Goal: Information Seeking & Learning: Learn about a topic

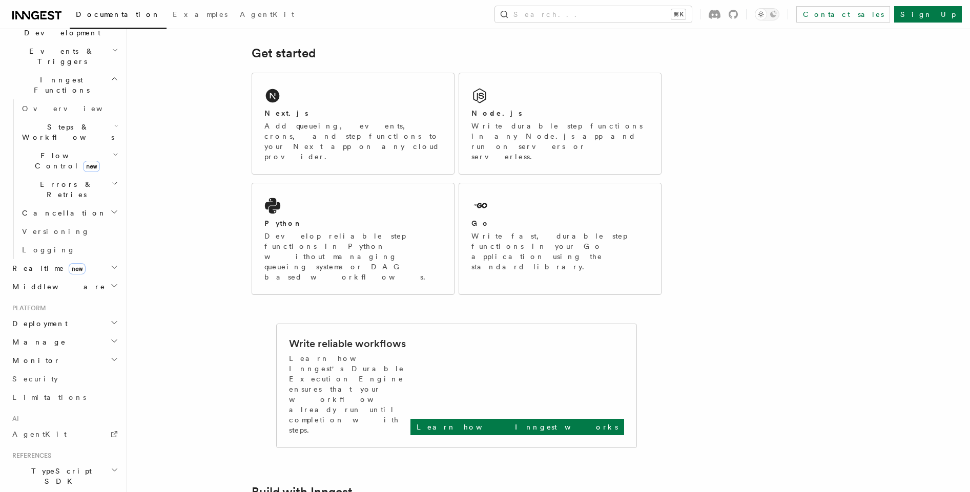
scroll to position [295, 0]
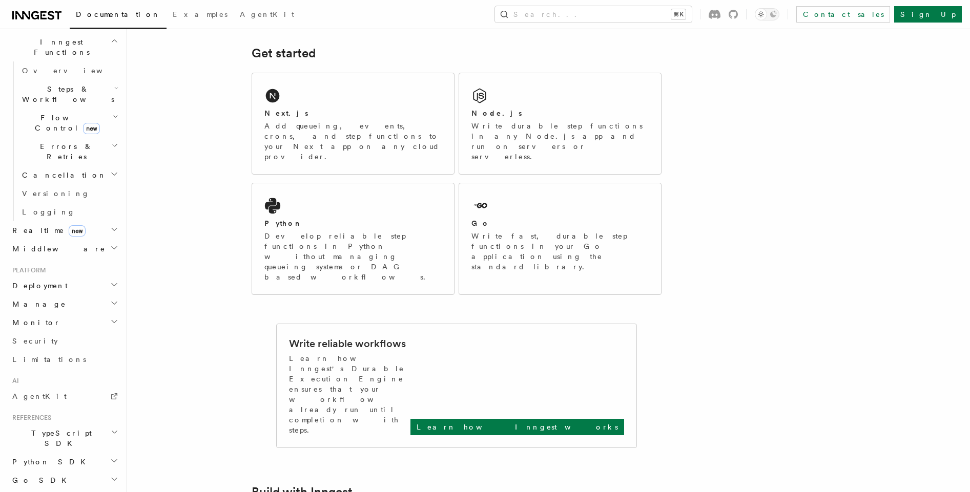
click at [110, 225] on icon "button" at bounding box center [114, 229] width 8 height 8
click at [110, 291] on icon "button" at bounding box center [114, 295] width 8 height 8
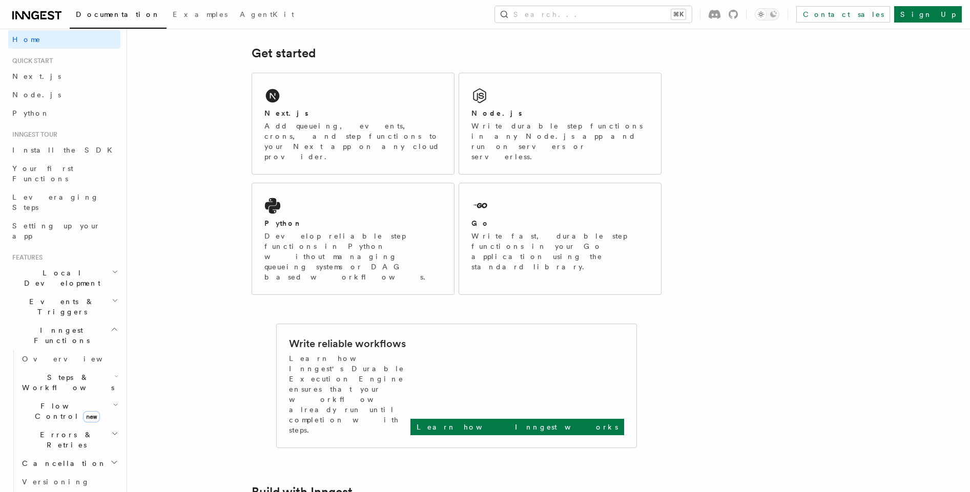
scroll to position [6, 0]
click at [106, 293] on h2 "Events & Triggers" at bounding box center [64, 307] width 112 height 29
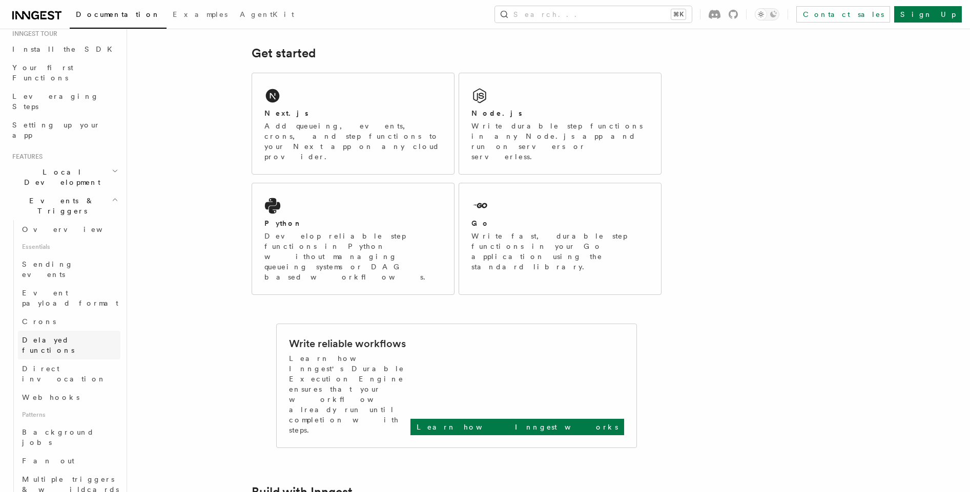
scroll to position [119, 0]
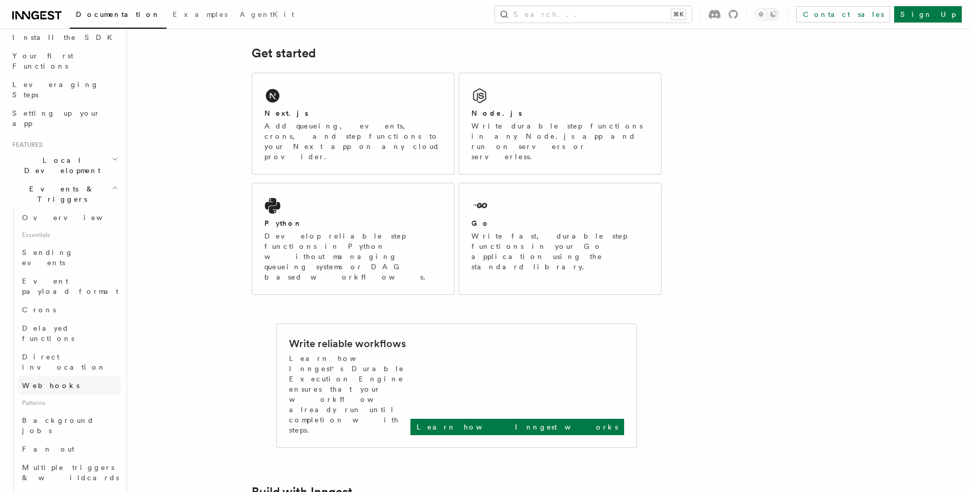
click at [45, 382] on span "Webhooks" at bounding box center [50, 386] width 57 height 8
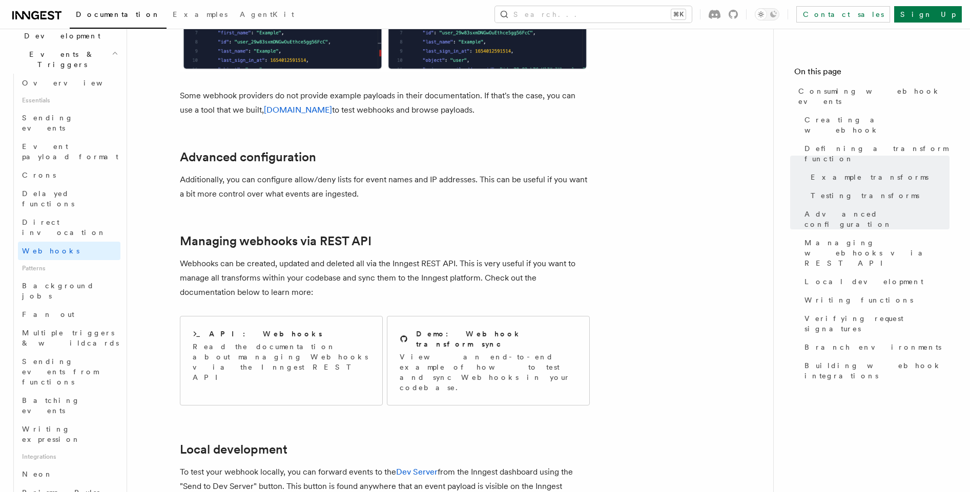
scroll to position [241, 0]
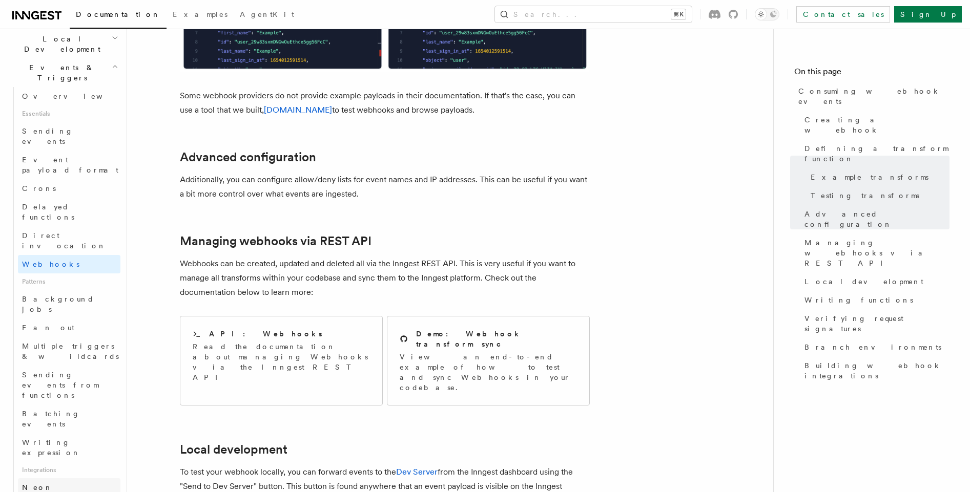
click at [80, 478] on link "Neon" at bounding box center [69, 487] width 102 height 18
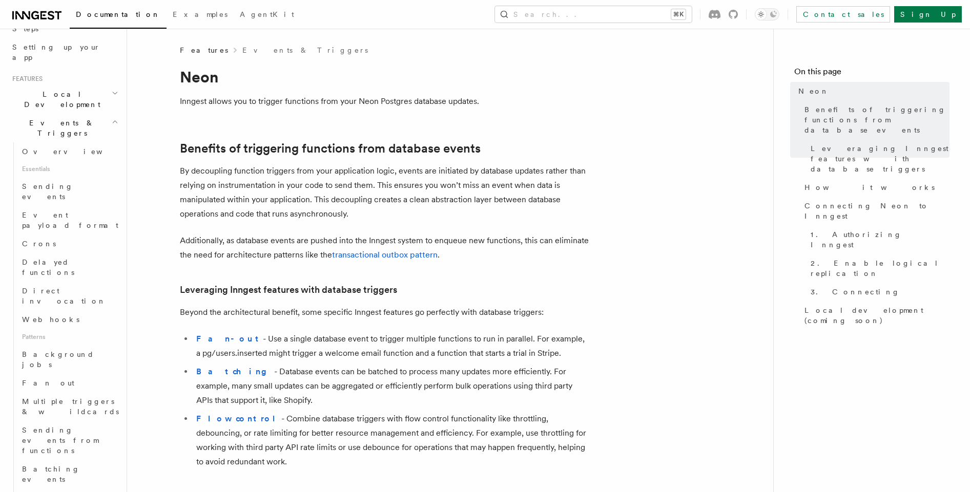
scroll to position [171, 0]
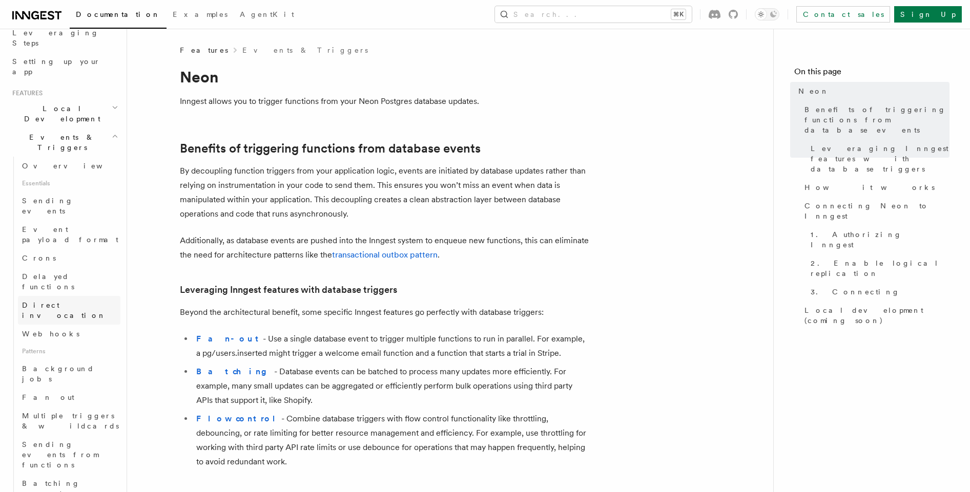
click at [35, 300] on span "Direct invocation" at bounding box center [71, 310] width 98 height 20
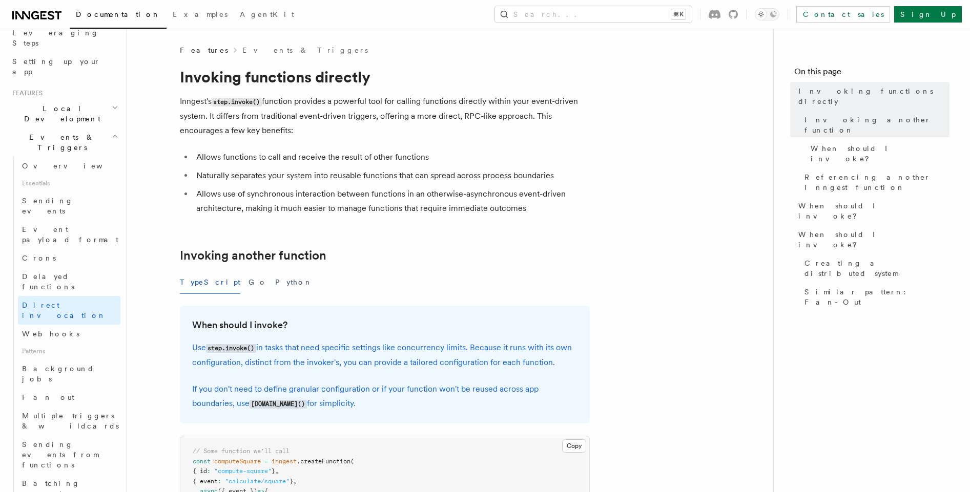
scroll to position [3, 0]
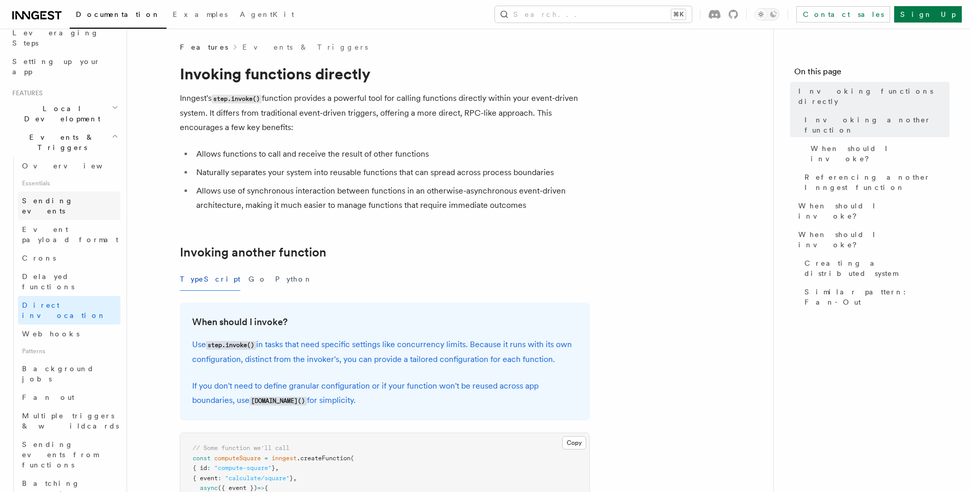
click at [68, 197] on span "Sending events" at bounding box center [47, 206] width 51 height 18
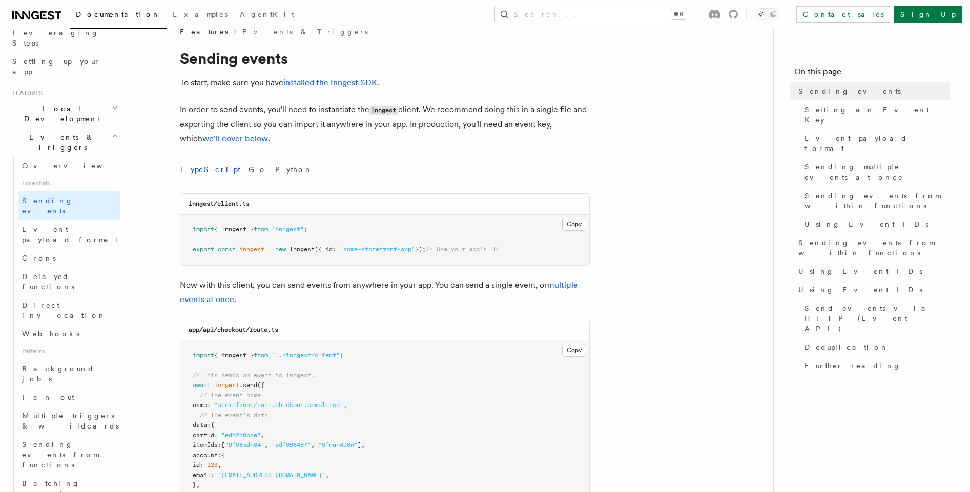
scroll to position [19, 0]
click at [216, 166] on div "TypeScript Go Python" at bounding box center [385, 168] width 410 height 23
click at [248, 167] on button "Go" at bounding box center [257, 168] width 18 height 23
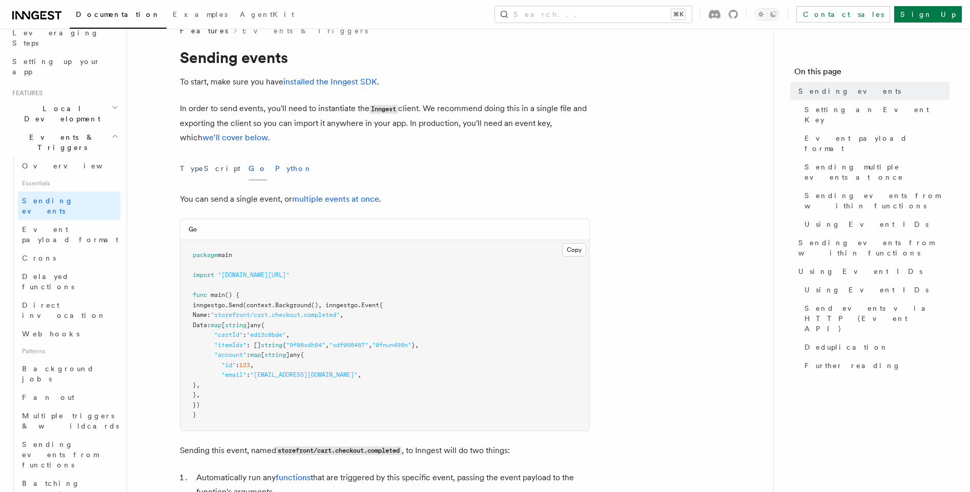
click at [275, 169] on button "Python" at bounding box center [293, 168] width 37 height 23
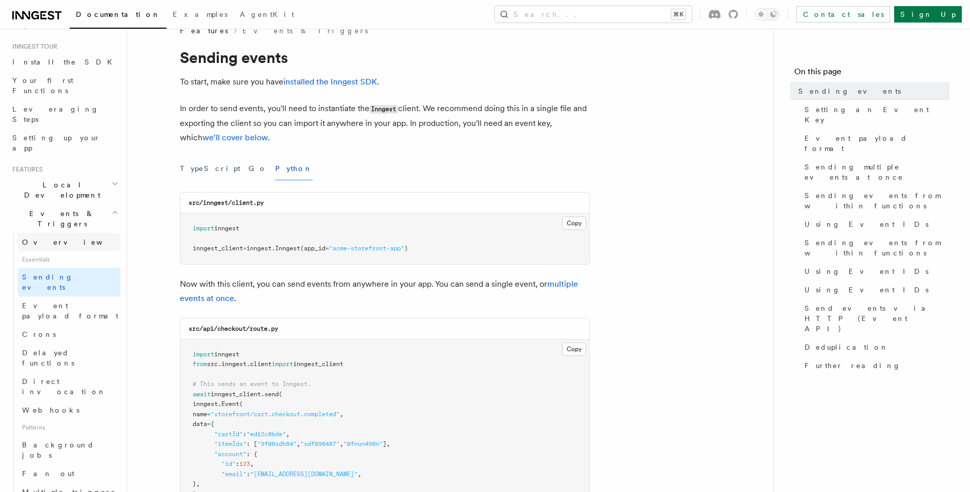
scroll to position [100, 0]
click at [248, 163] on button "Go" at bounding box center [257, 168] width 18 height 23
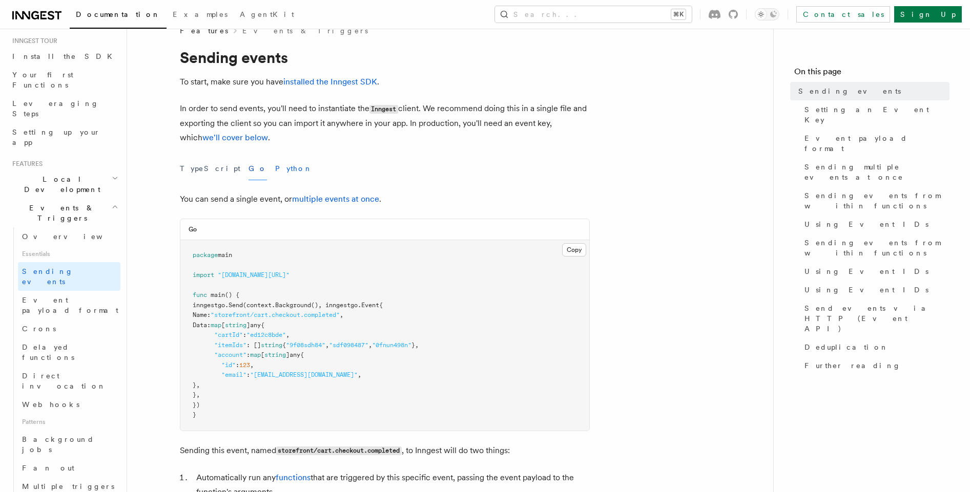
click at [275, 170] on button "Python" at bounding box center [293, 168] width 37 height 23
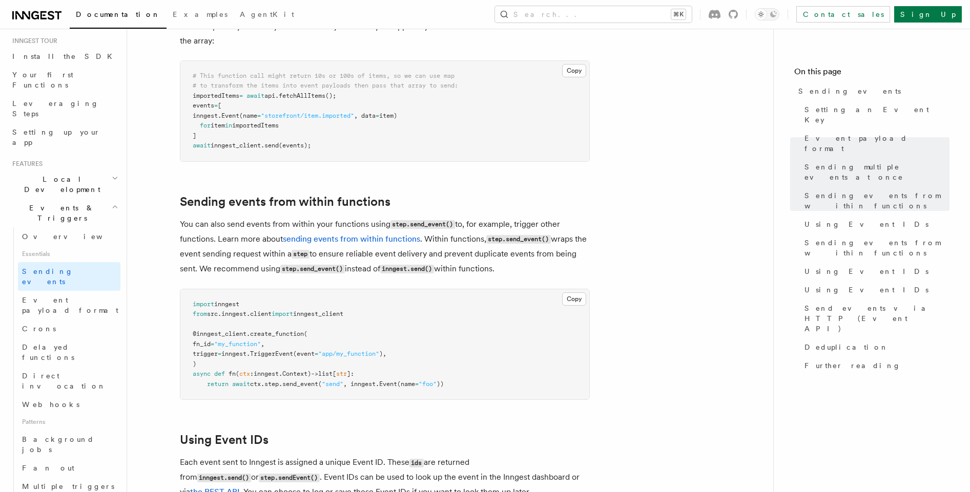
scroll to position [1404, 0]
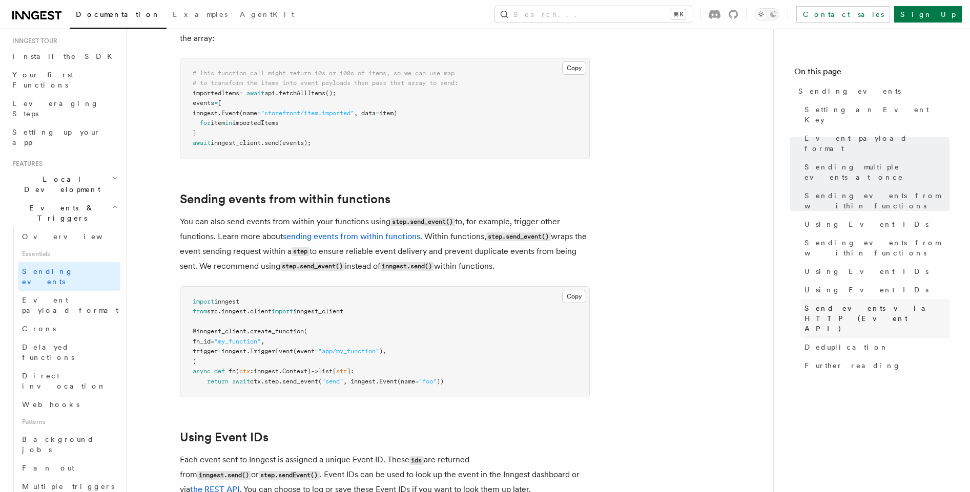
click at [862, 303] on span "Send events via HTTP (Event API)" at bounding box center [876, 318] width 145 height 31
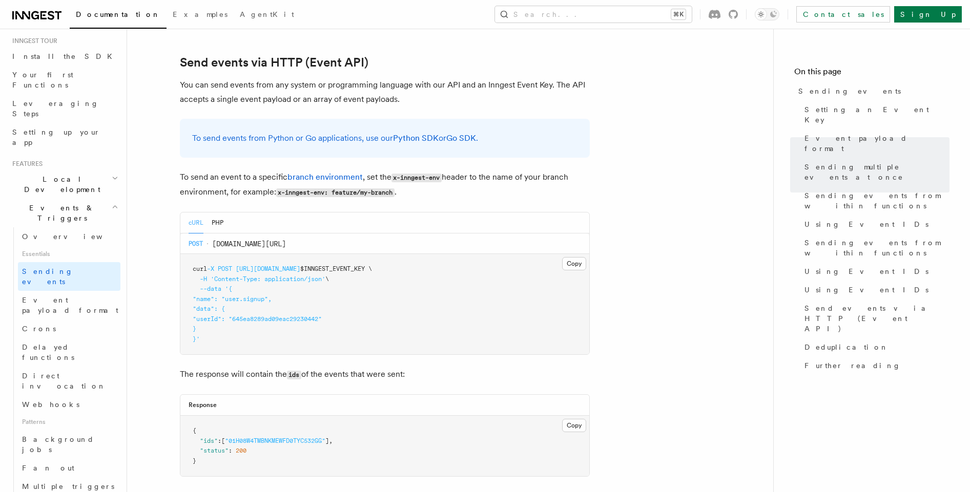
scroll to position [2031, 0]
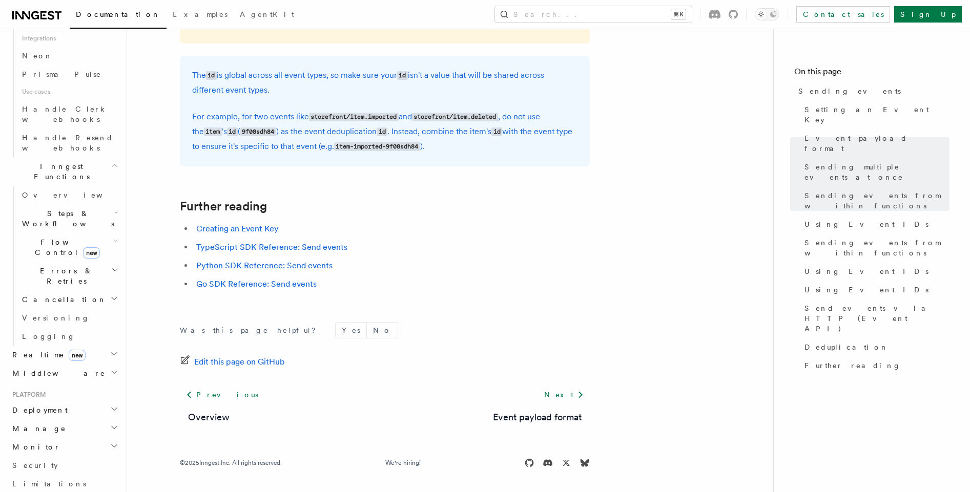
scroll to position [676, 0]
click at [110, 346] on icon "button" at bounding box center [114, 350] width 8 height 8
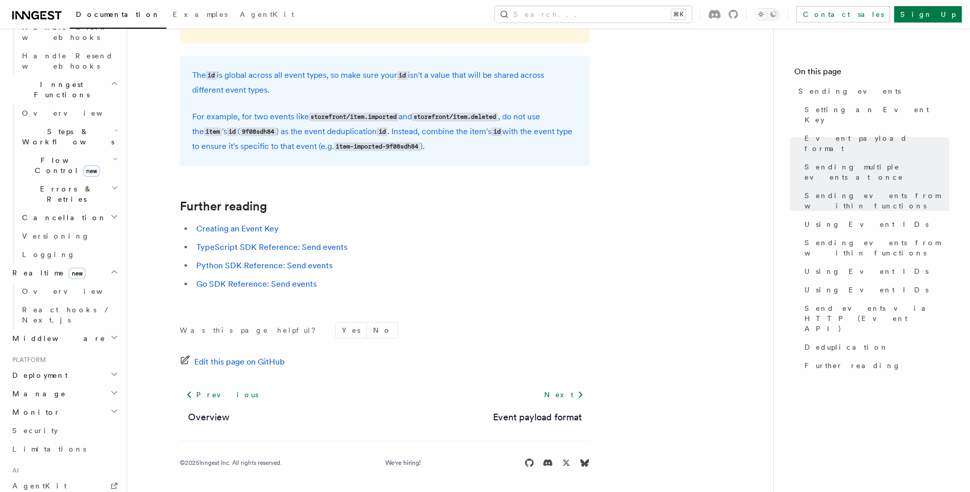
scroll to position [757, 0]
click at [110, 331] on icon "button" at bounding box center [114, 335] width 8 height 8
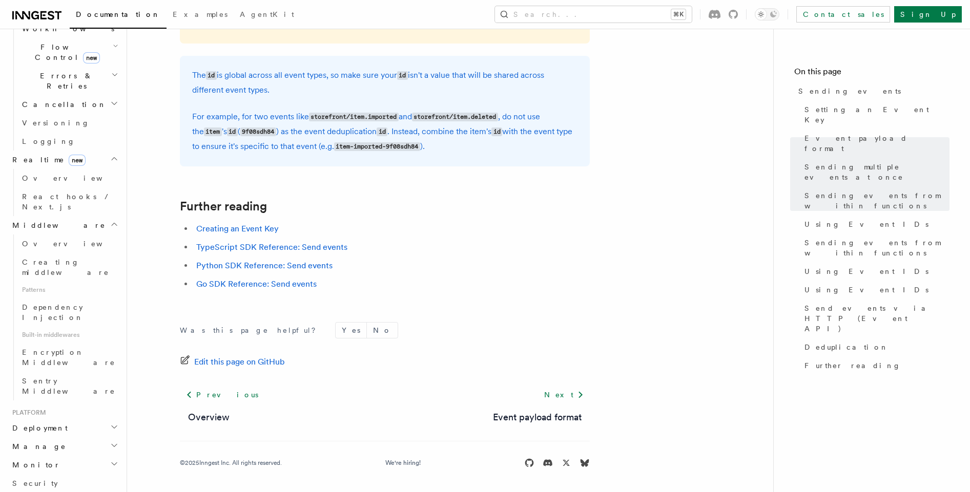
scroll to position [867, 0]
click at [110, 442] on icon "button" at bounding box center [114, 446] width 8 height 8
click at [110, 461] on icon "button" at bounding box center [114, 465] width 8 height 8
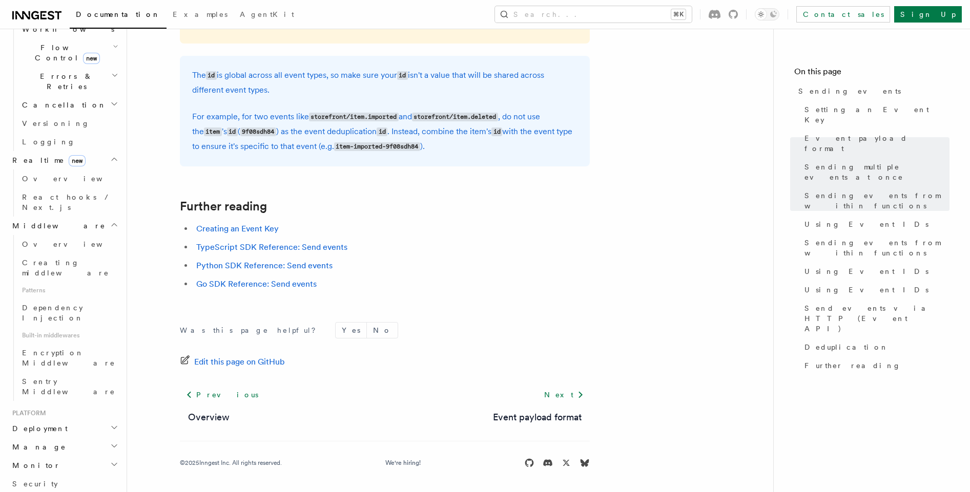
scroll to position [889, 0]
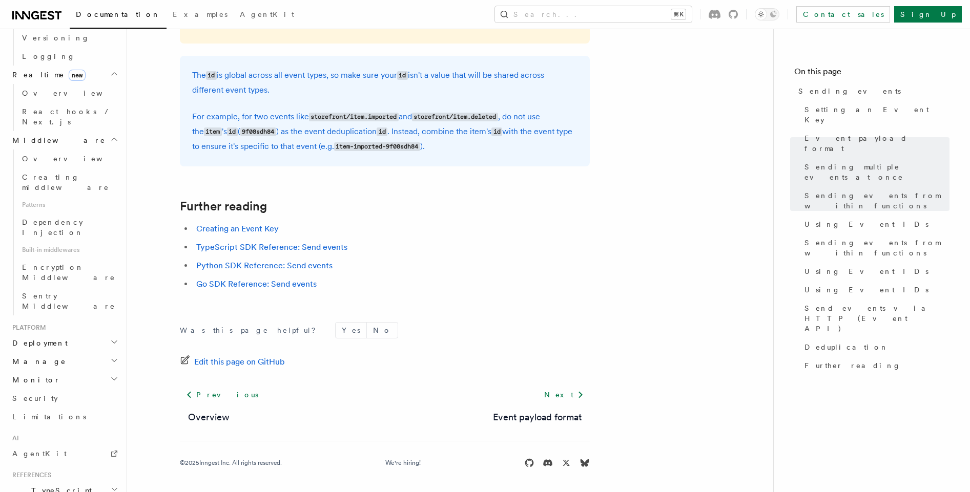
scroll to position [981, 0]
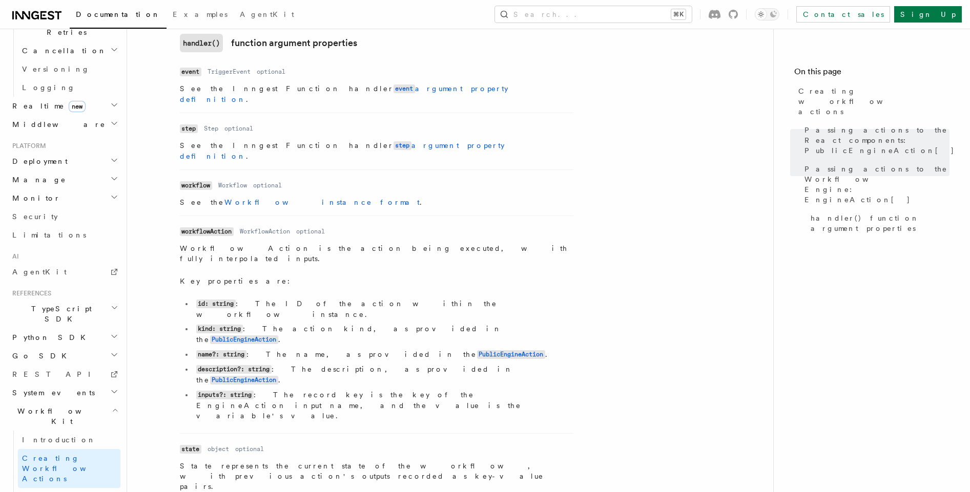
scroll to position [1425, 0]
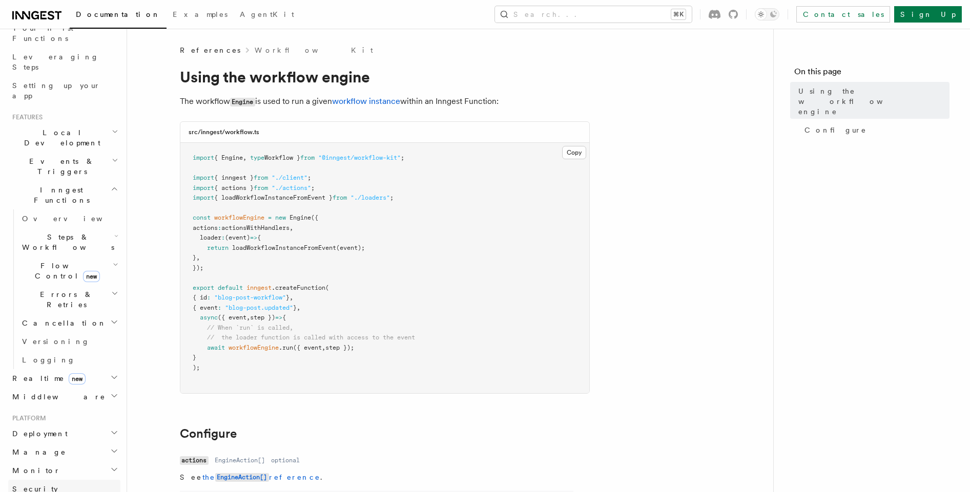
scroll to position [139, 0]
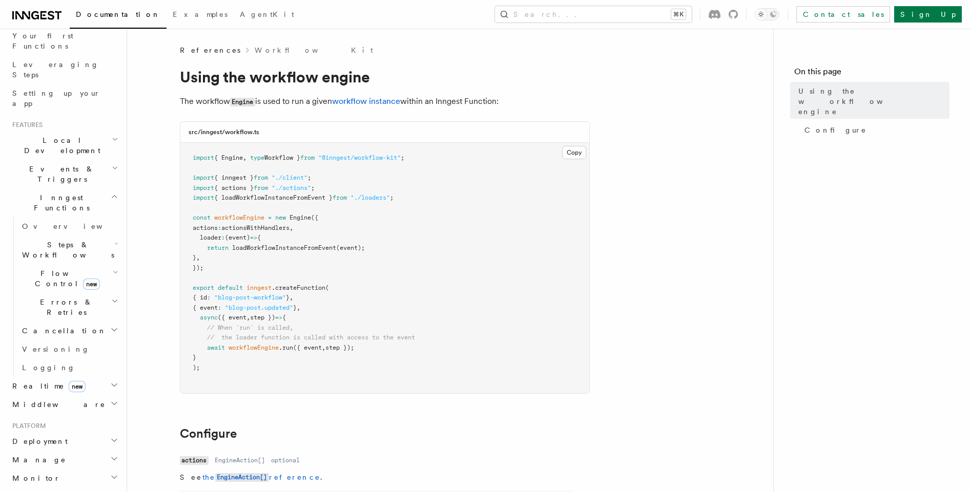
click at [112, 164] on icon "button" at bounding box center [115, 168] width 7 height 8
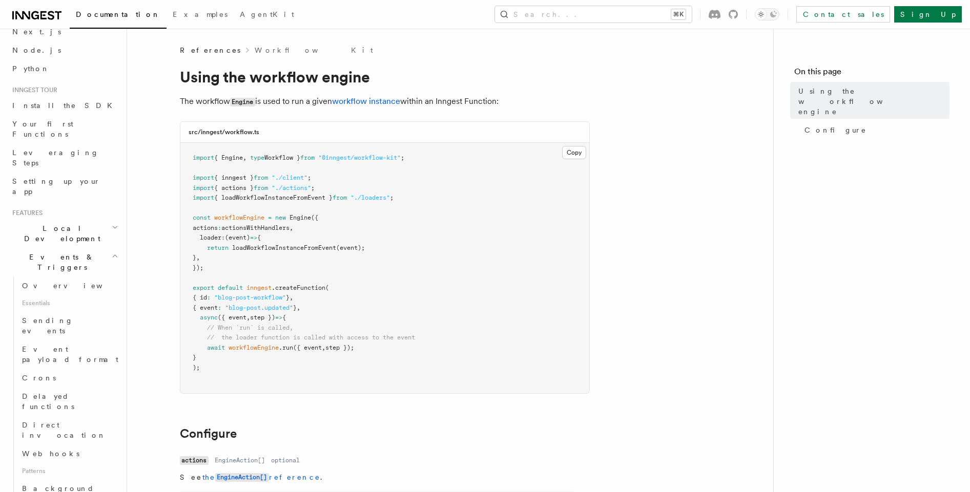
scroll to position [43, 0]
click at [91, 227] on h2 "Local Development" at bounding box center [64, 241] width 112 height 29
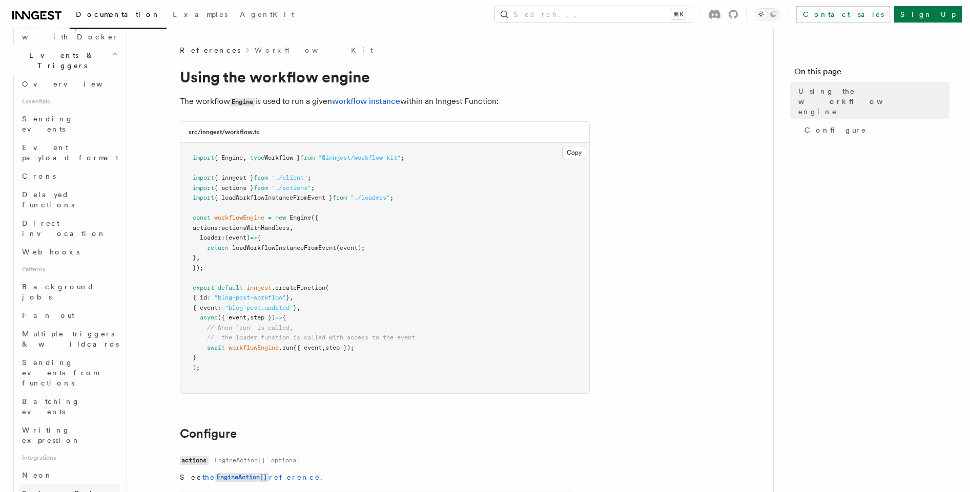
scroll to position [342, 0]
